Goal: Task Accomplishment & Management: Use online tool/utility

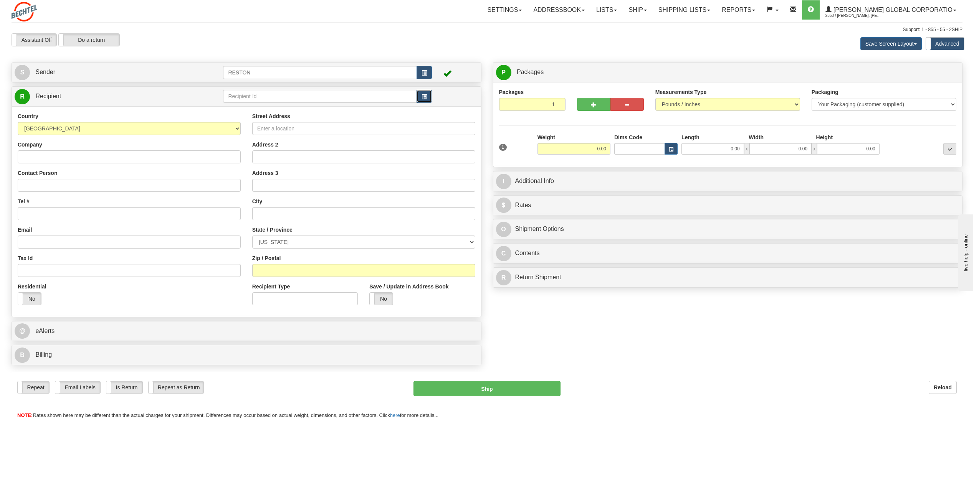
click at [423, 96] on span "button" at bounding box center [423, 96] width 5 height 5
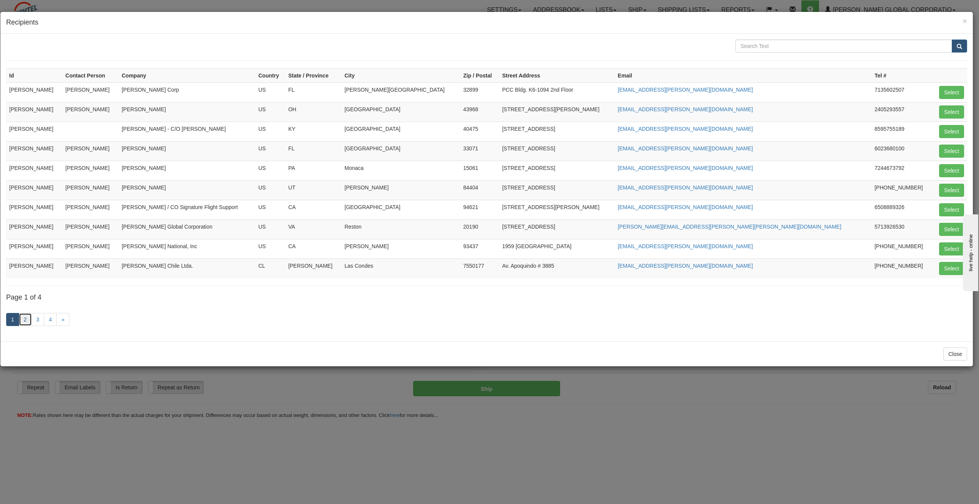
click at [24, 317] on link "2" at bounding box center [25, 319] width 13 height 13
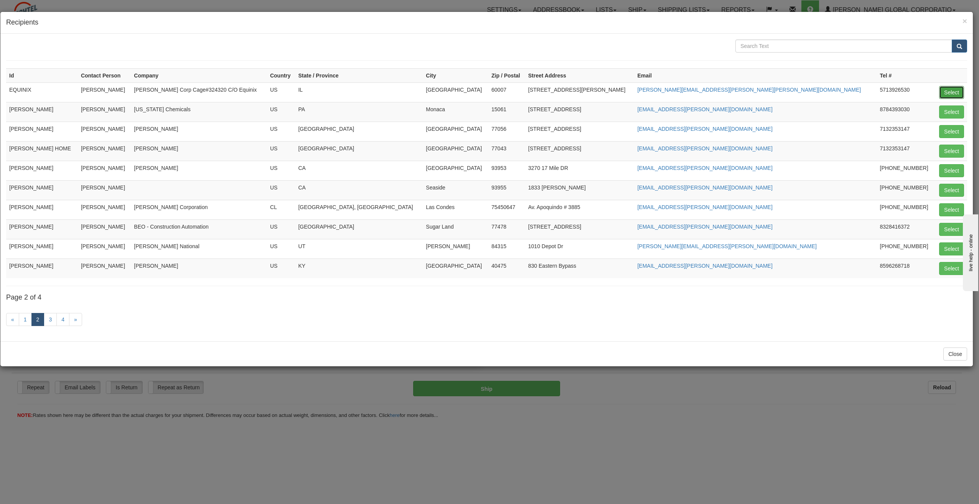
click at [948, 92] on button "Select" at bounding box center [951, 92] width 25 height 13
type input "EQUINIX"
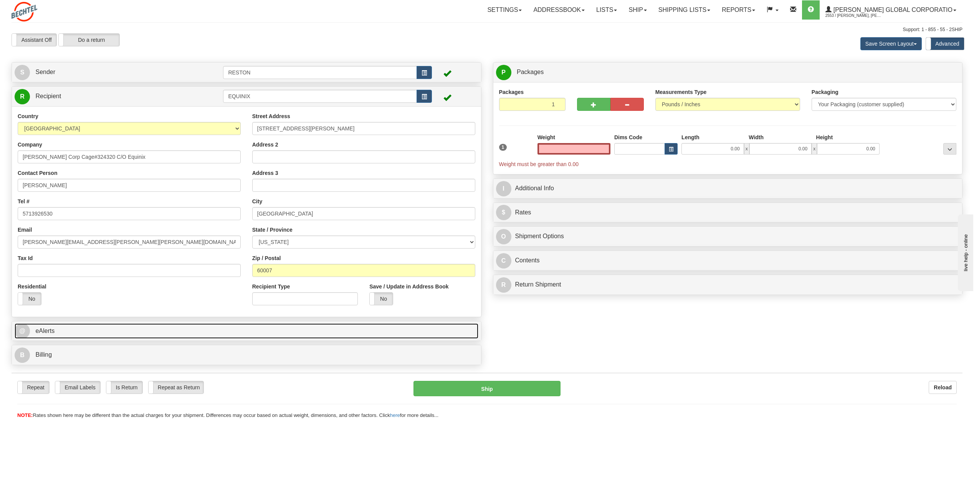
type input "0.00"
click at [67, 330] on link "@ eAlerts" at bounding box center [247, 332] width 464 height 16
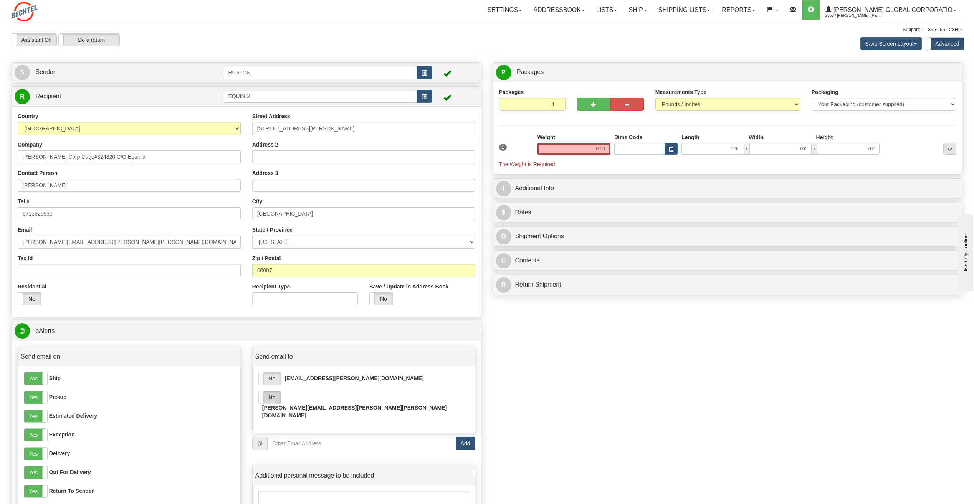
click at [273, 397] on label "No" at bounding box center [270, 397] width 22 height 12
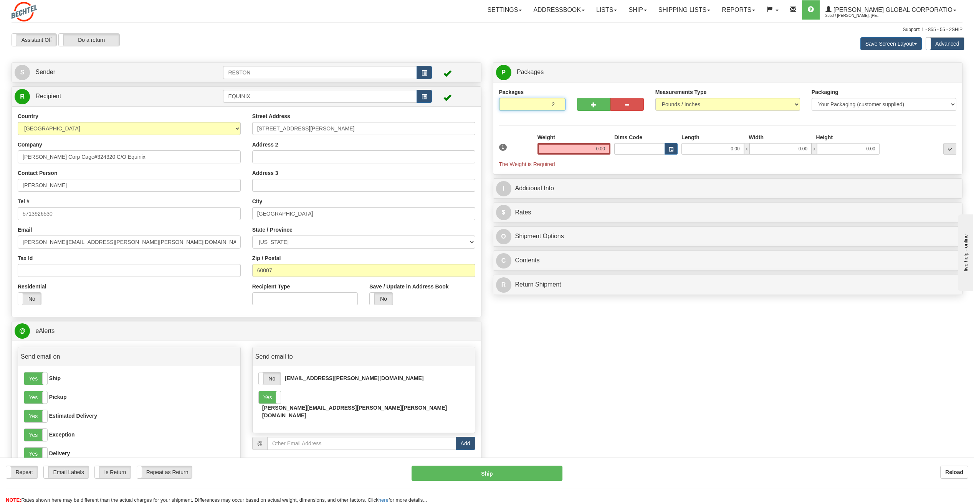
type input "2"
click at [555, 101] on input "2" at bounding box center [532, 104] width 67 height 13
drag, startPoint x: 592, startPoint y: 147, endPoint x: 610, endPoint y: 149, distance: 18.6
click at [610, 149] on div "Total Weight 0.00" at bounding box center [573, 147] width 77 height 27
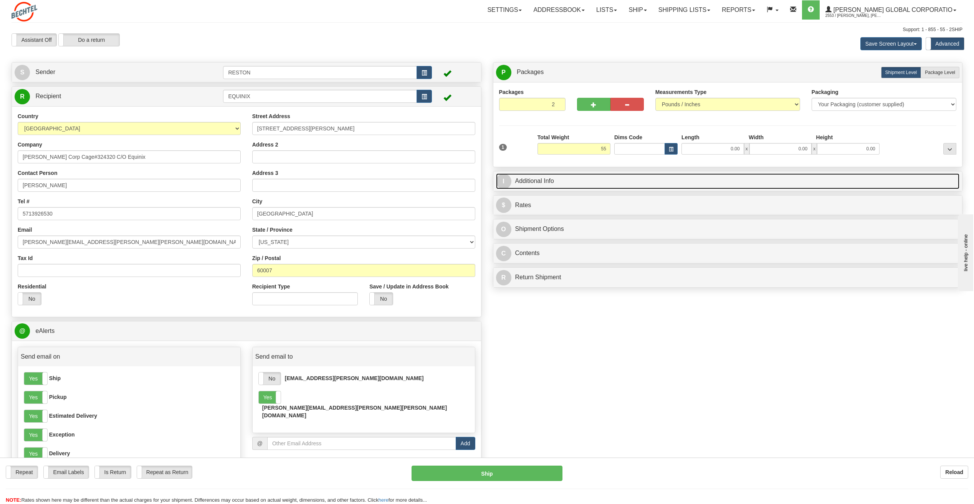
type input "55.00"
click at [585, 185] on link "I Additional Info" at bounding box center [728, 181] width 464 height 16
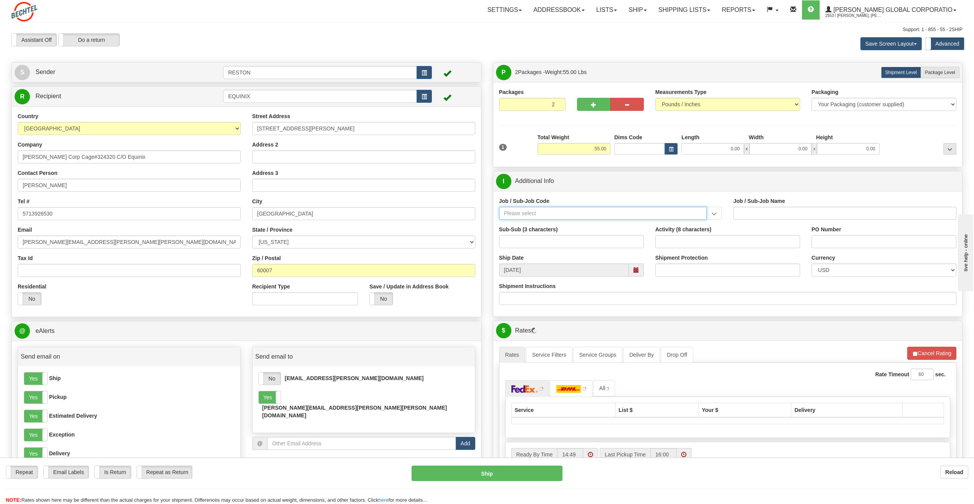
click at [556, 211] on input "Job / Sub-Job Code" at bounding box center [603, 213] width 208 height 13
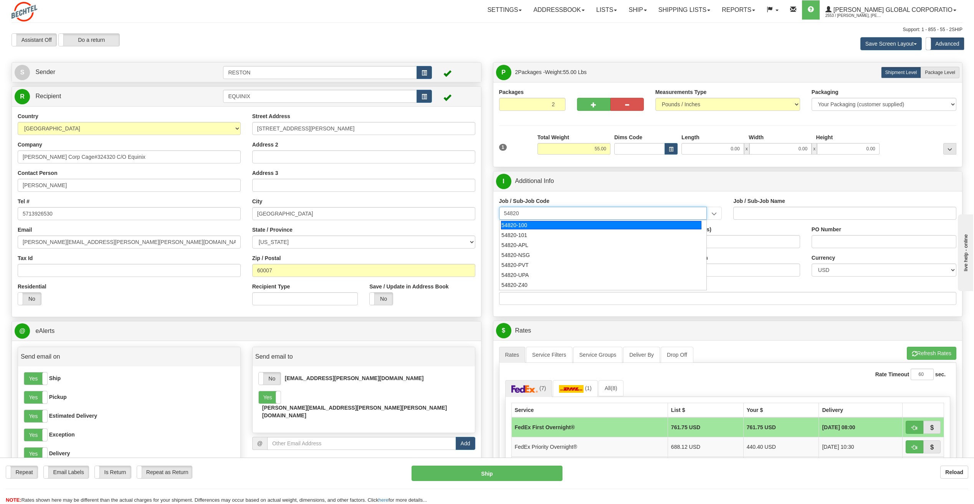
click at [566, 226] on div "54820-100" at bounding box center [601, 225] width 200 height 8
type input "54820-100"
type input "GLOBAL NETWORK OPERATIONS - CORE NETWORK SERVICES"
type input "54820-100"
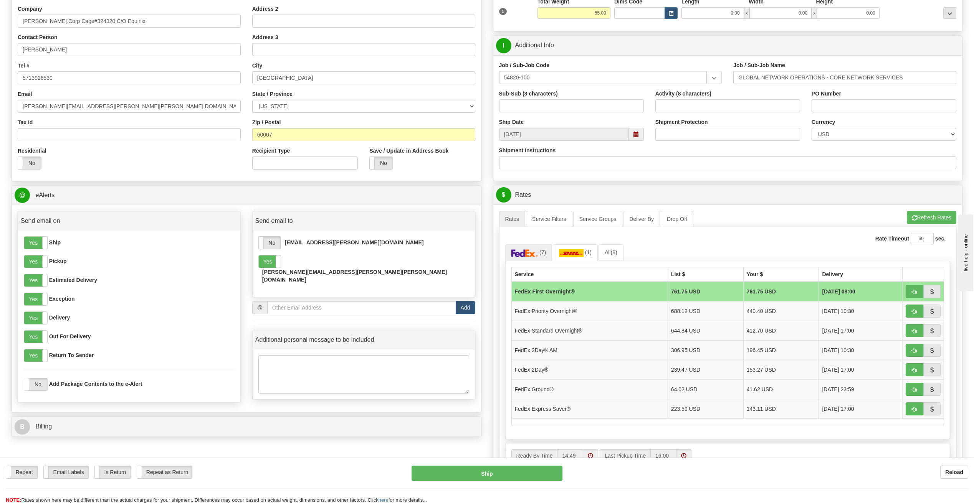
scroll to position [154, 0]
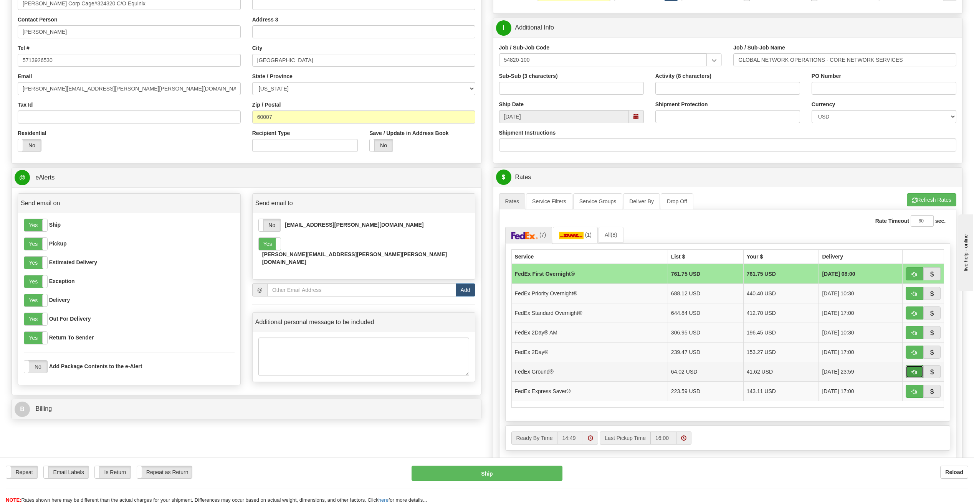
click at [913, 372] on span "button" at bounding box center [913, 372] width 5 height 5
type input "92"
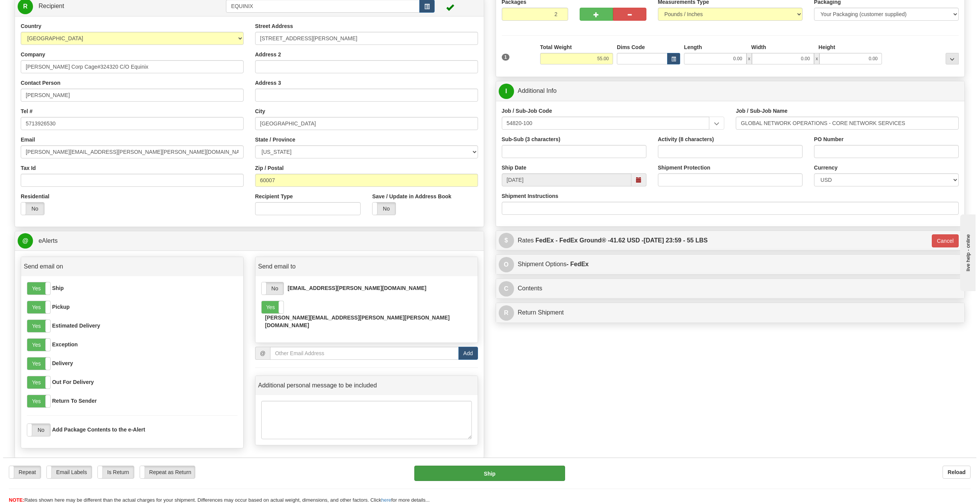
scroll to position [77, 0]
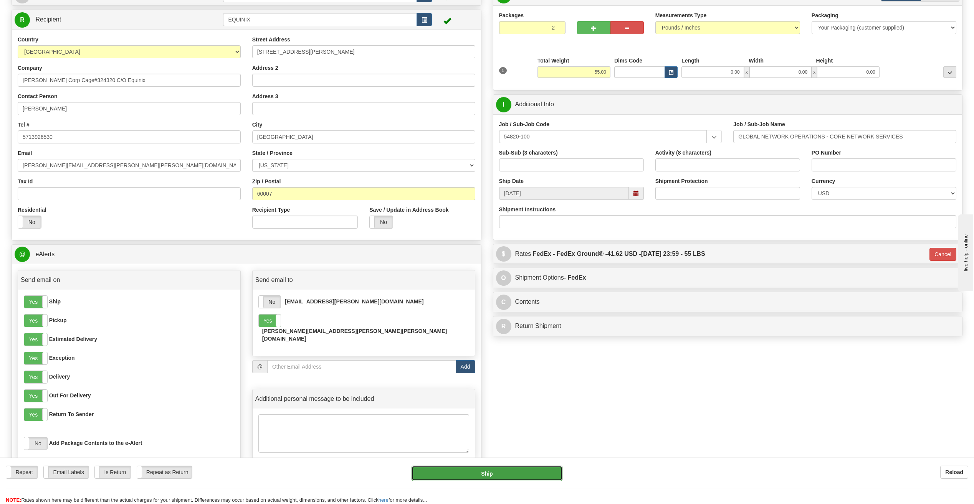
click at [485, 475] on button "Ship" at bounding box center [486, 473] width 151 height 15
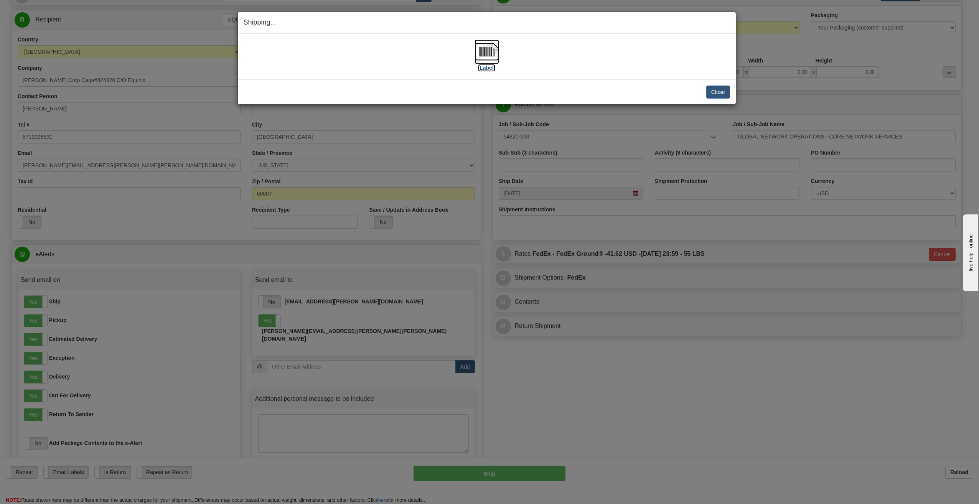
click at [485, 53] on img at bounding box center [487, 52] width 25 height 25
